Goal: Understand process/instructions: Learn how to perform a task or action

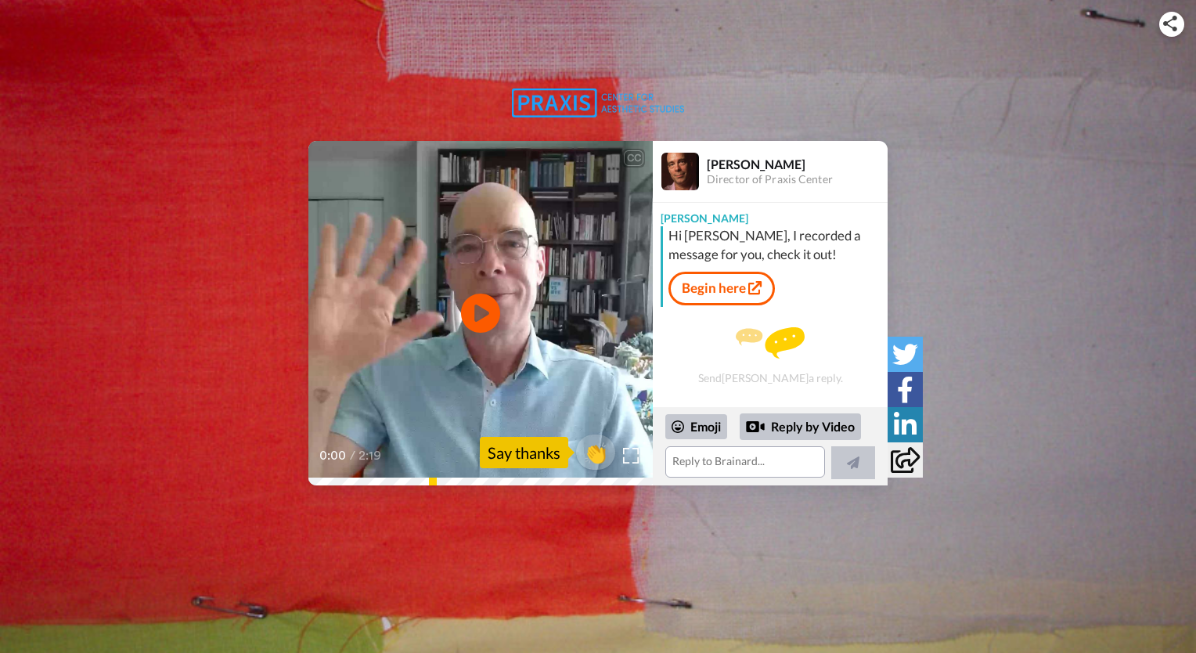
click at [557, 277] on video at bounding box center [480, 313] width 344 height 344
click at [735, 290] on link "Begin here" at bounding box center [721, 287] width 106 height 33
